Goal: Information Seeking & Learning: Learn about a topic

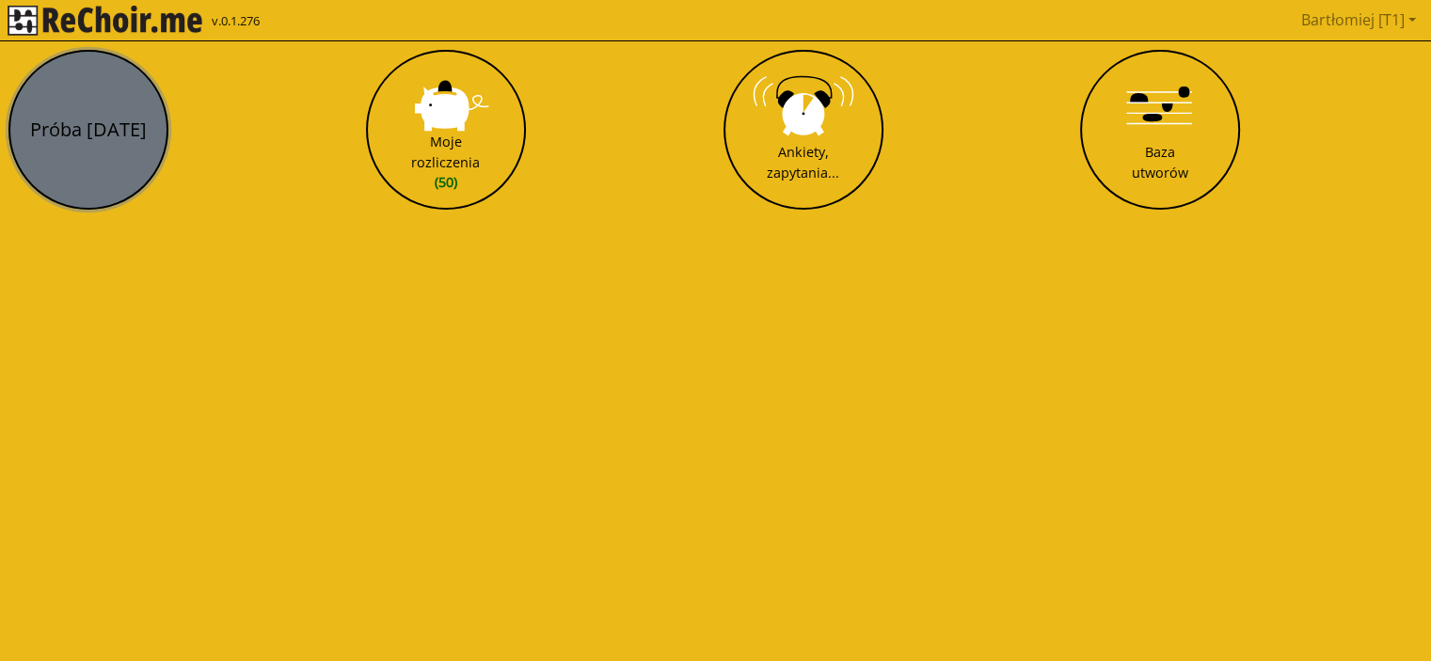
click at [89, 158] on button "Próba [DATE]" at bounding box center [88, 130] width 160 height 160
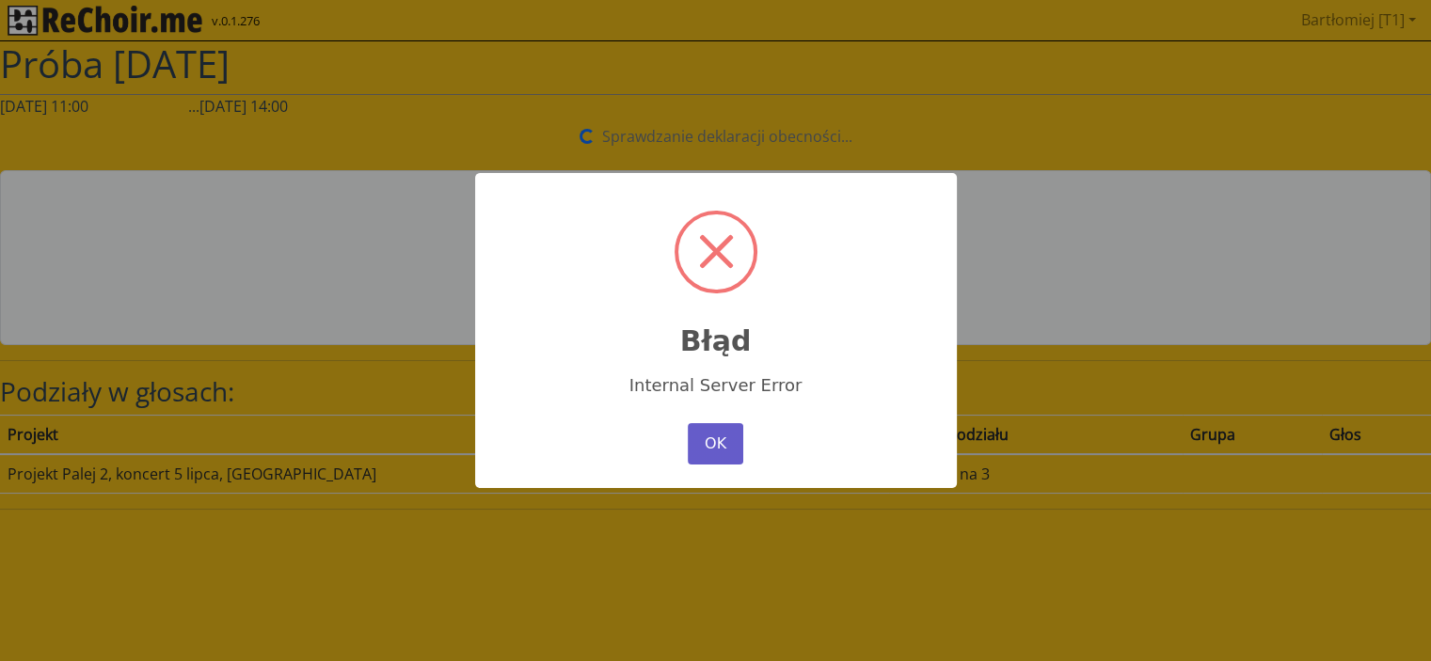
click at [716, 439] on button "OK" at bounding box center [715, 443] width 55 height 41
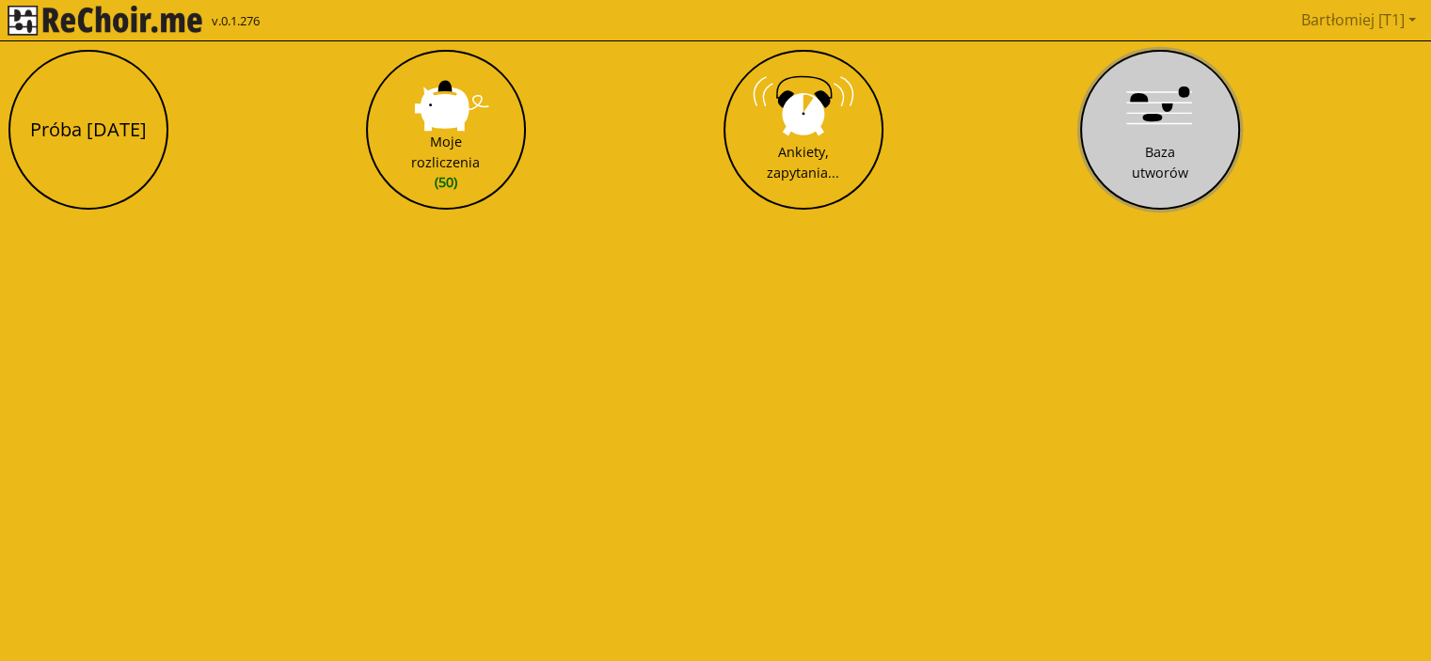
click at [1146, 116] on button "Baza utworów" at bounding box center [1160, 130] width 160 height 160
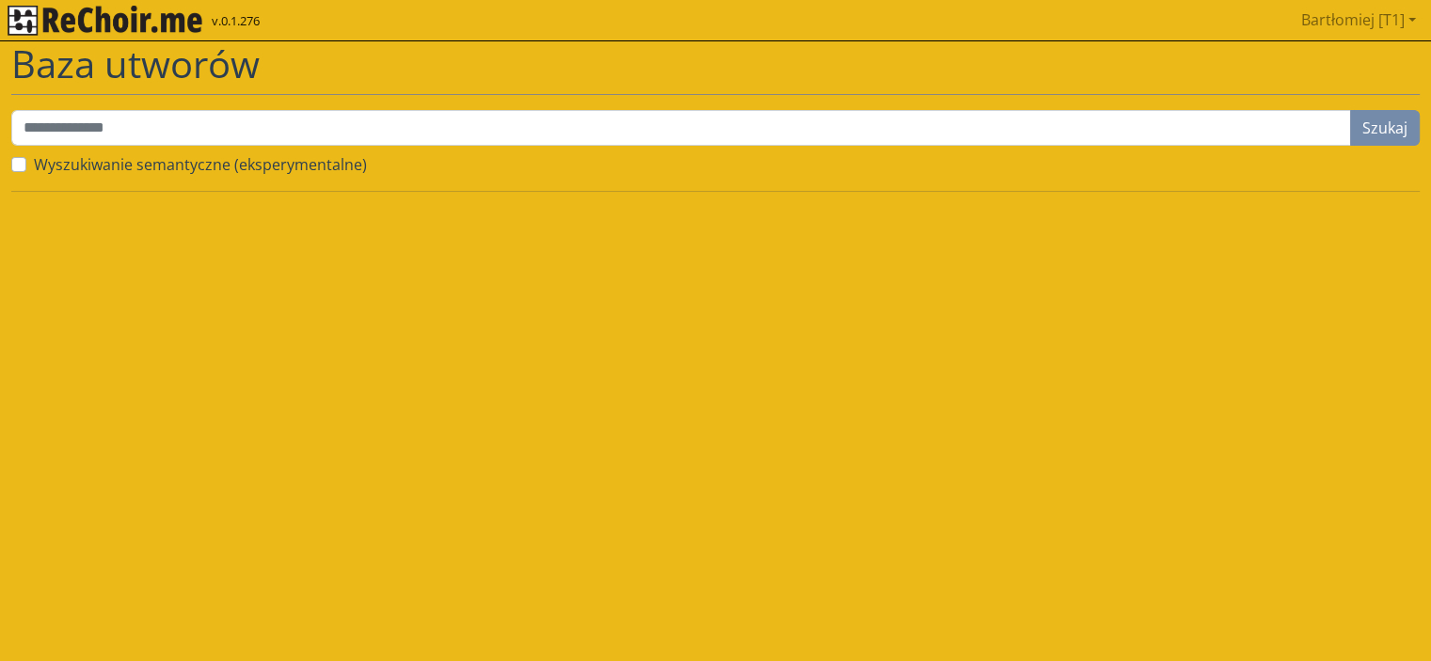
click at [216, 167] on label "Wyszukiwanie semantyczne (eksperymentalne)" at bounding box center [200, 164] width 333 height 23
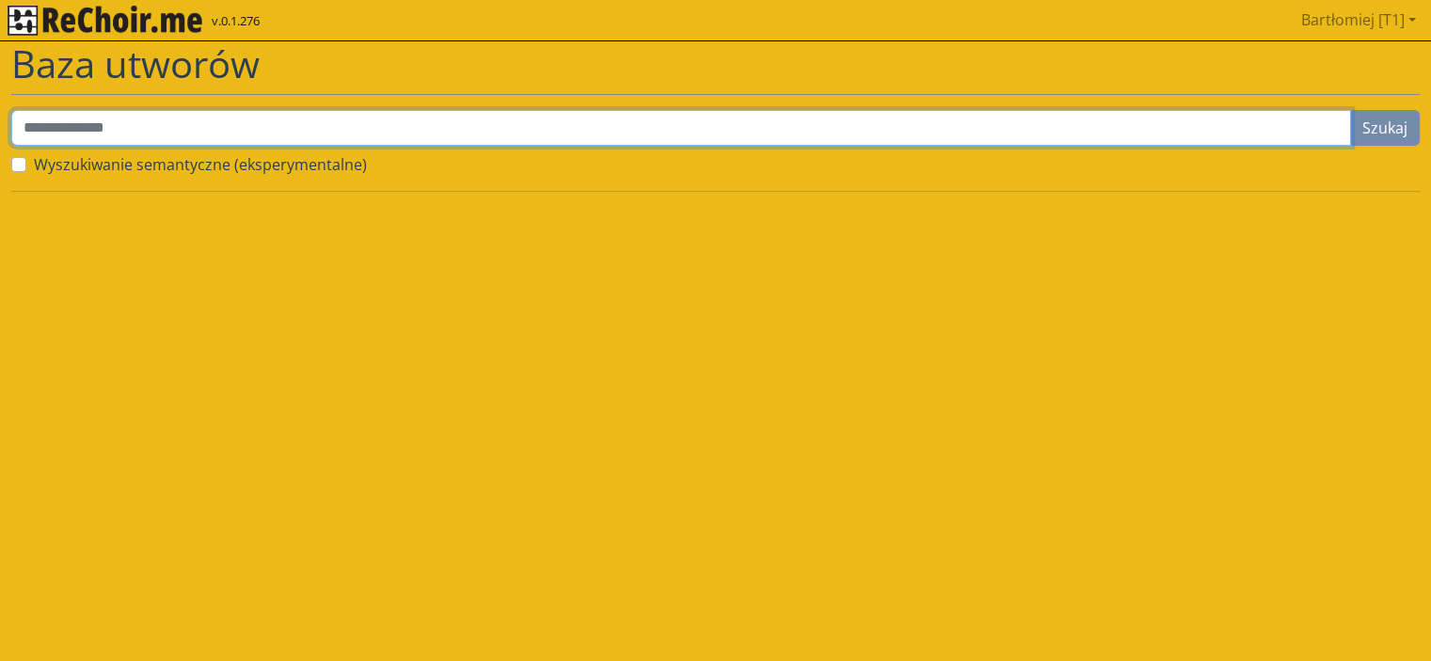
click at [293, 119] on input "text" at bounding box center [681, 128] width 1340 height 36
click at [738, 129] on input "text" at bounding box center [681, 128] width 1340 height 36
type input "******"
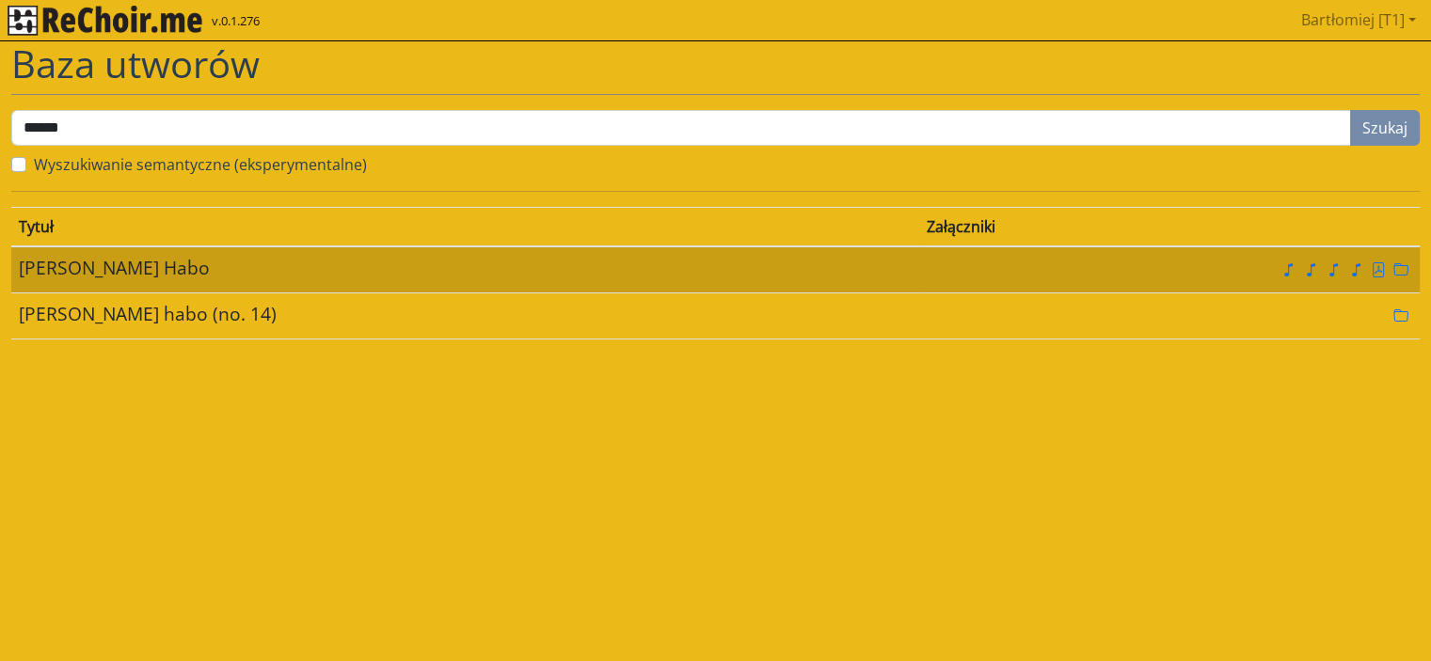
click at [502, 270] on div "[PERSON_NAME] Habo" at bounding box center [465, 268] width 893 height 27
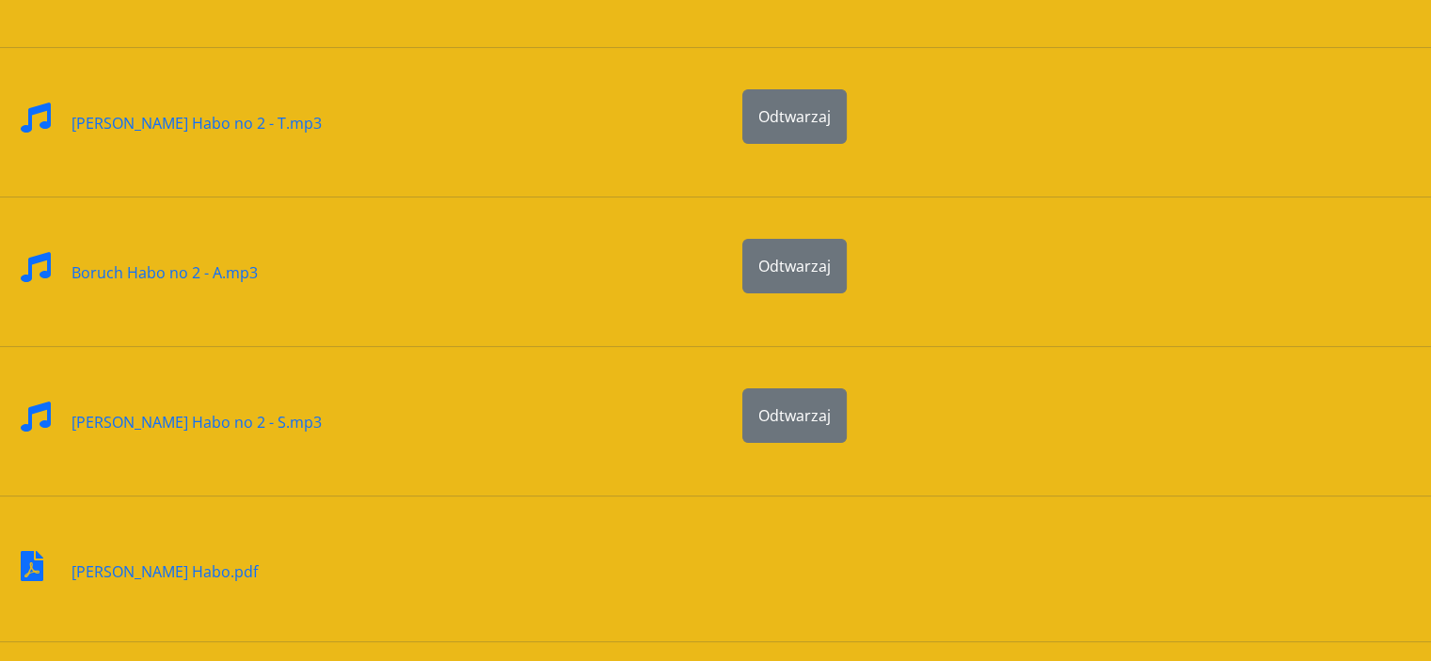
scroll to position [346, 0]
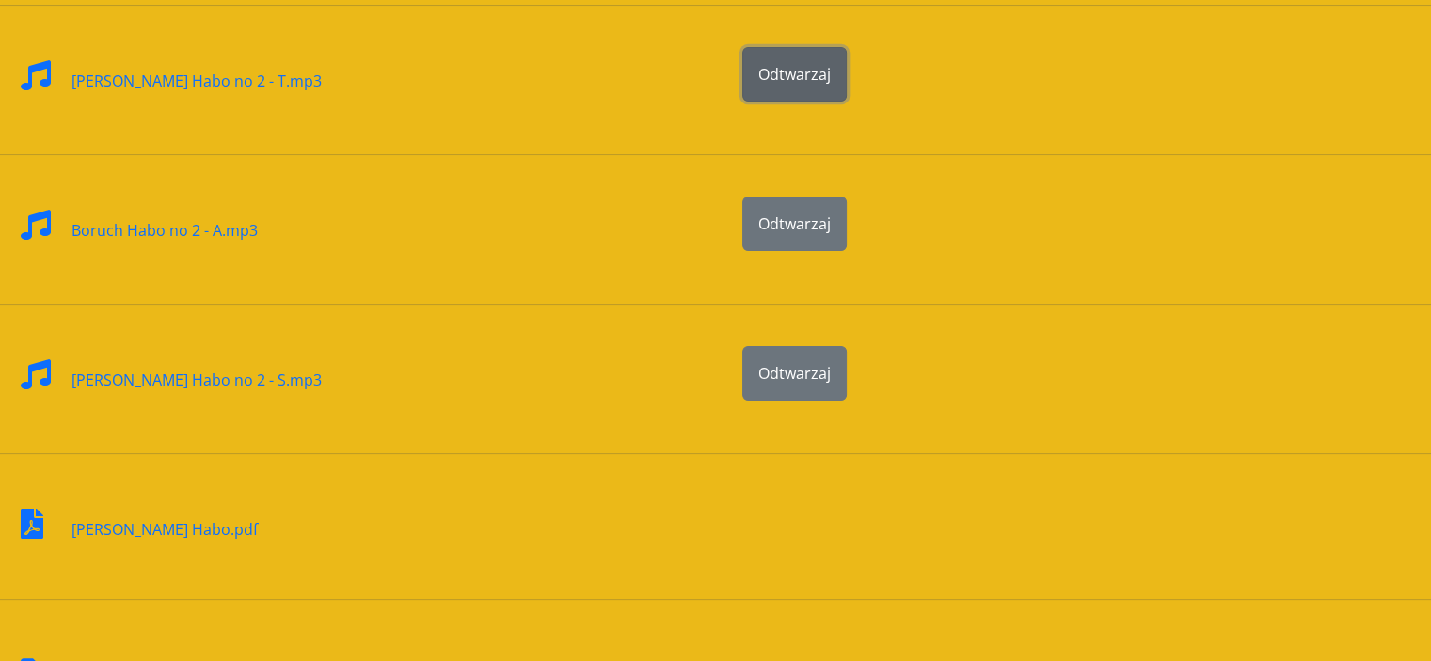
click at [820, 82] on button "Odtwarzaj" at bounding box center [794, 74] width 104 height 55
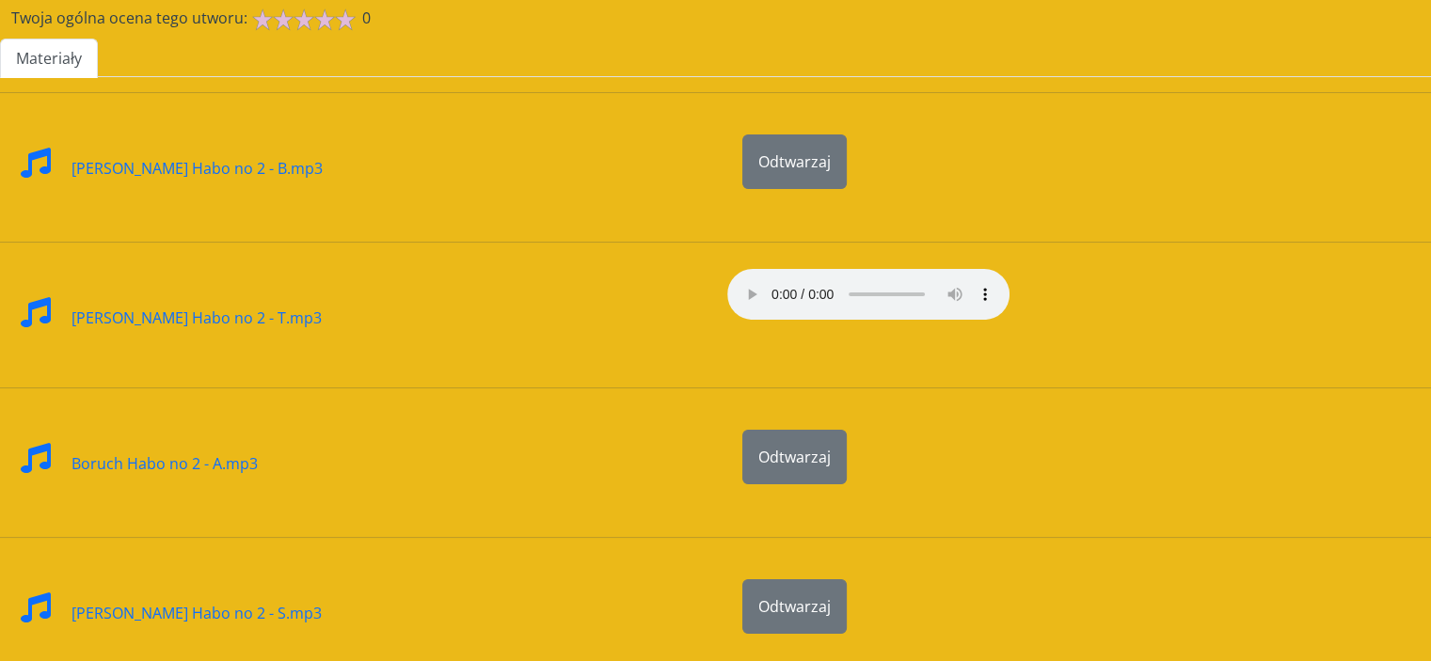
scroll to position [437, 0]
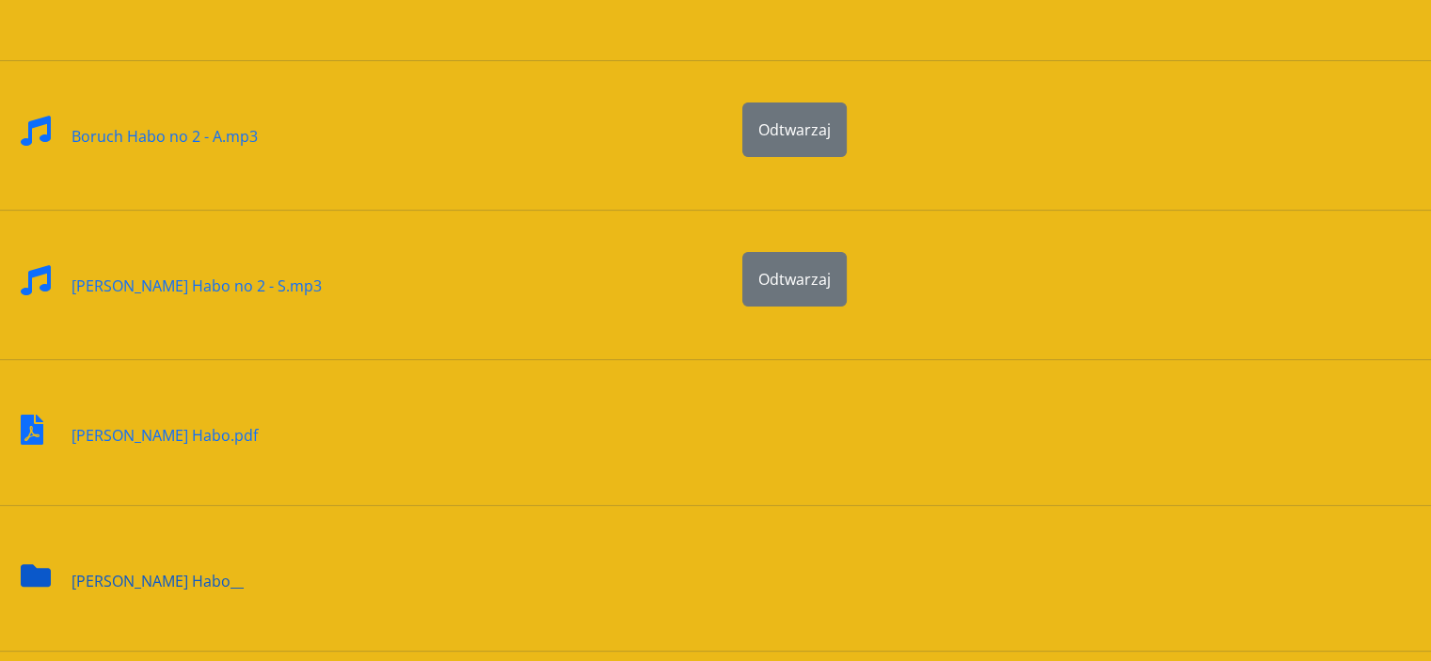
click at [34, 571] on icon at bounding box center [36, 575] width 30 height 23
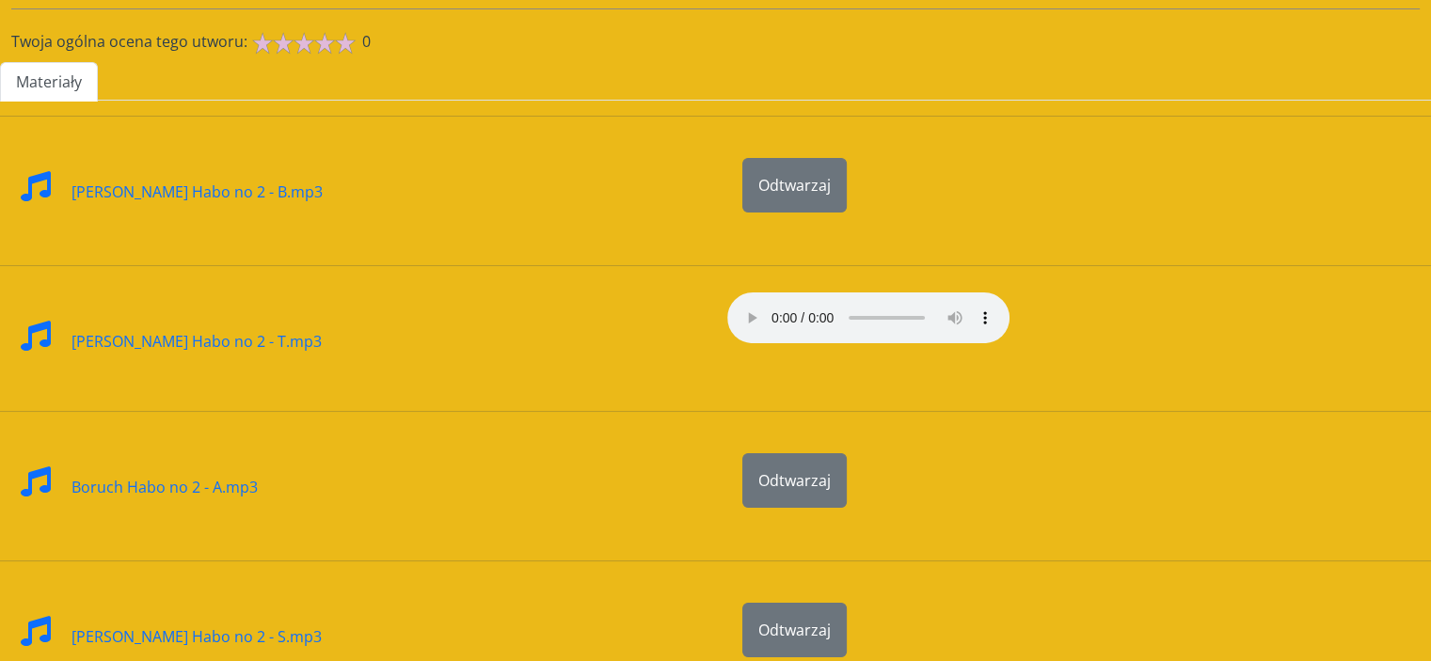
scroll to position [60, 0]
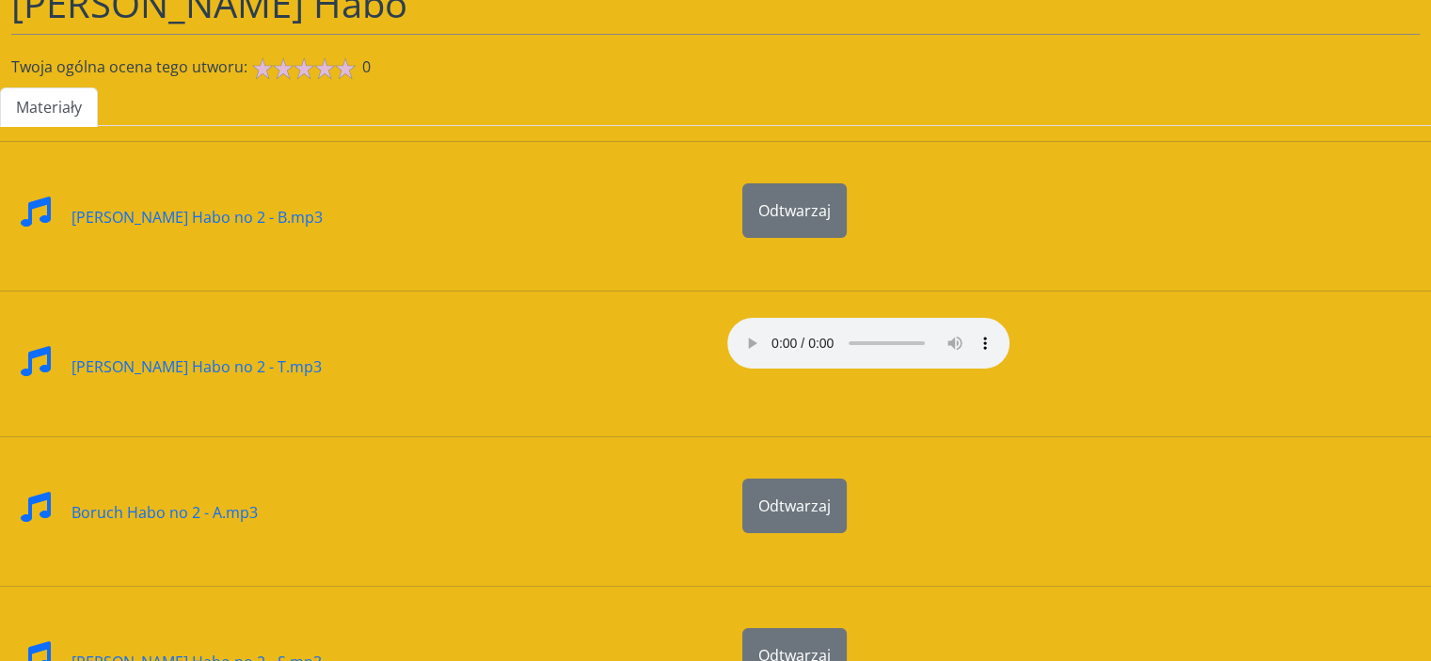
click at [1155, 326] on div at bounding box center [1074, 358] width 716 height 103
click at [1143, 338] on div at bounding box center [1074, 358] width 716 height 103
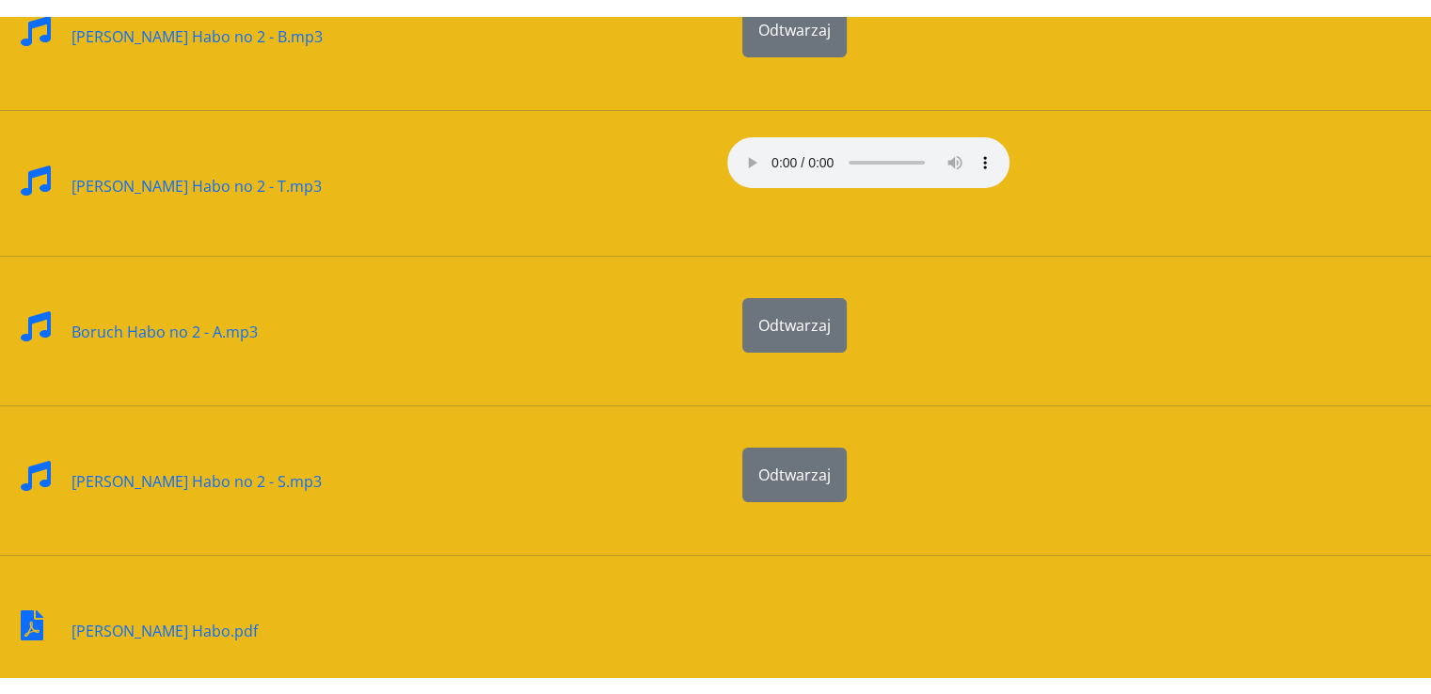
scroll to position [0, 0]
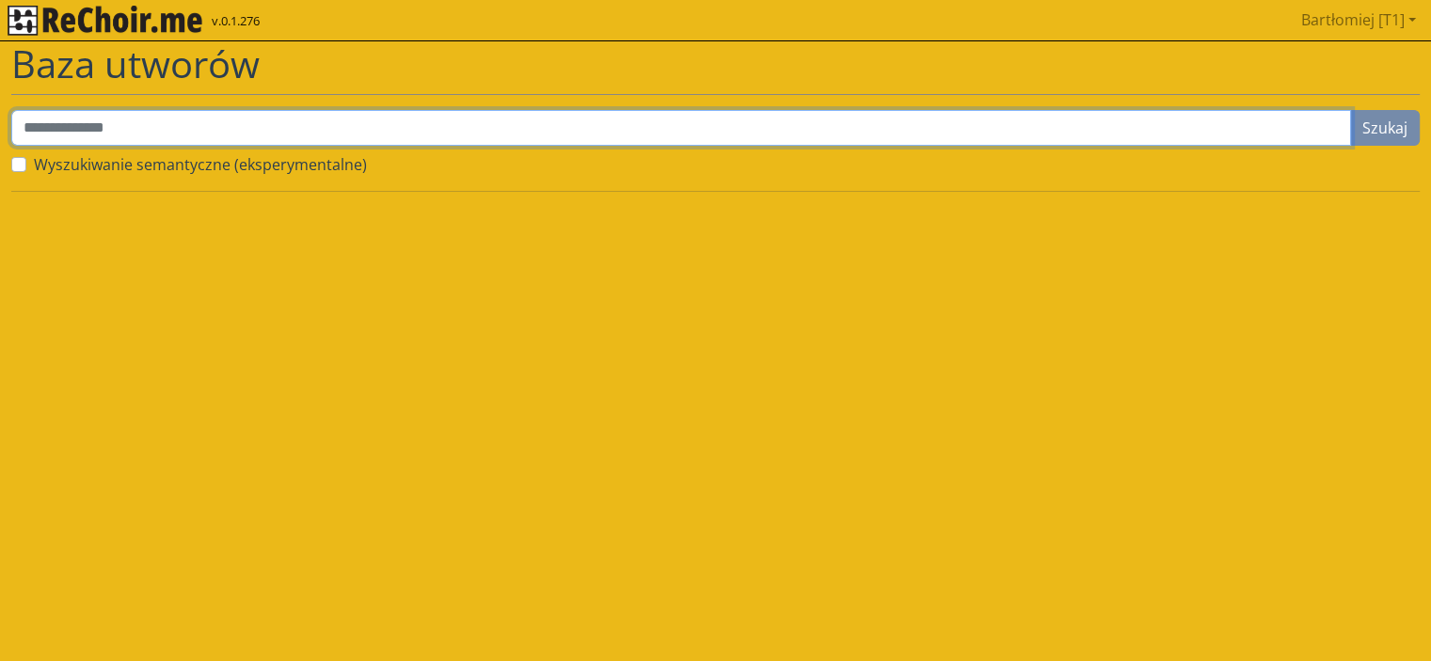
click at [341, 125] on input "text" at bounding box center [681, 128] width 1340 height 36
type input "**********"
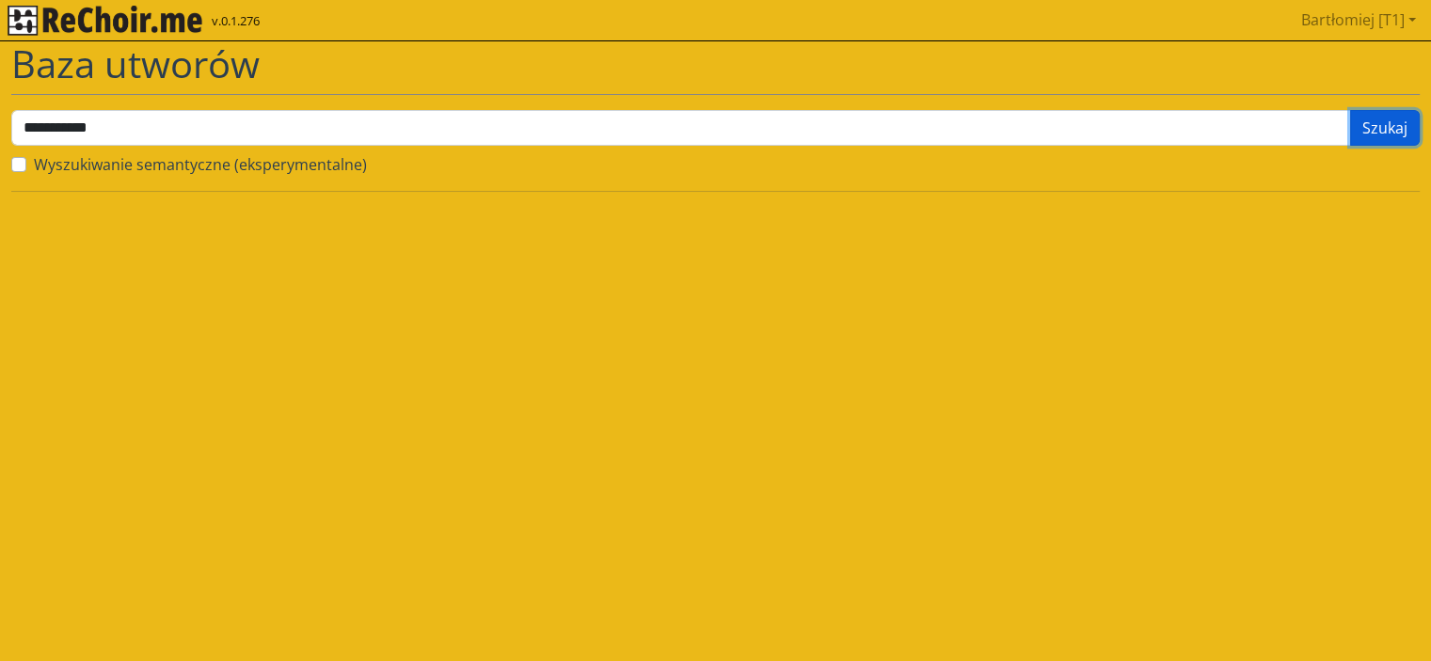
click at [1359, 137] on button "Szukaj" at bounding box center [1385, 128] width 70 height 36
